Goal: Book appointment/travel/reservation

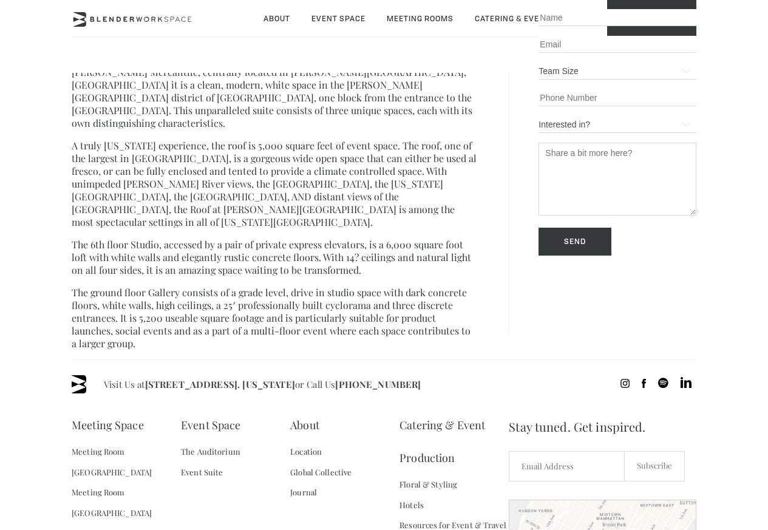
scroll to position [510, 0]
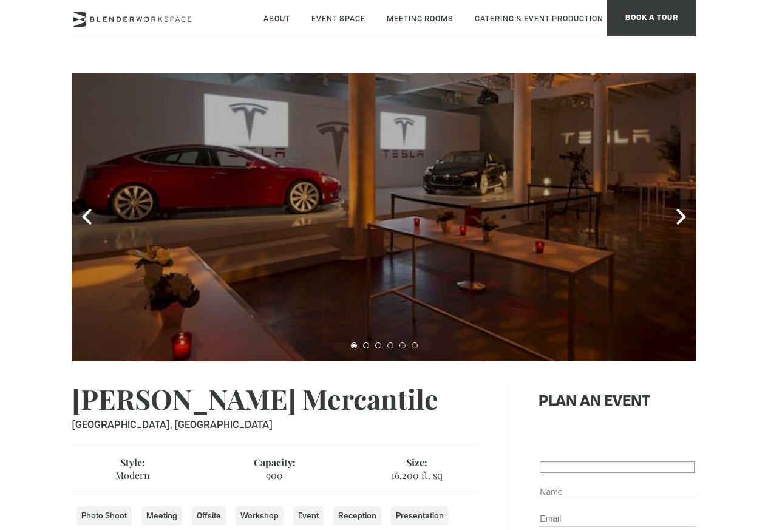
type div "[DATE]"
